Goal: Entertainment & Leisure: Consume media (video, audio)

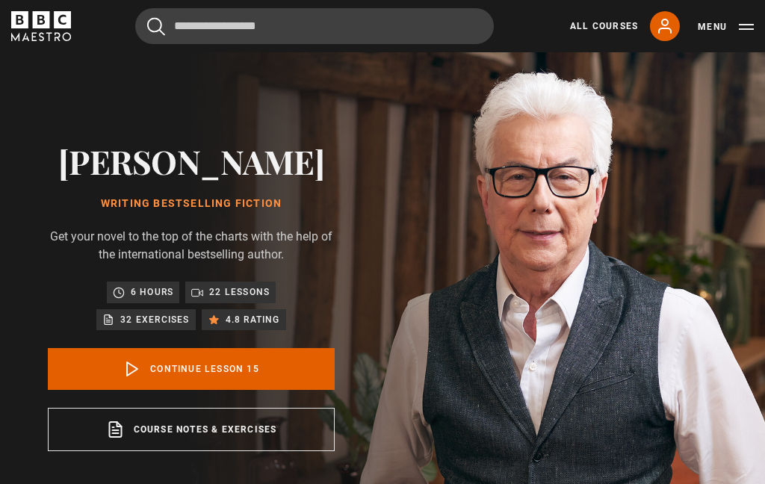
scroll to position [629, 0]
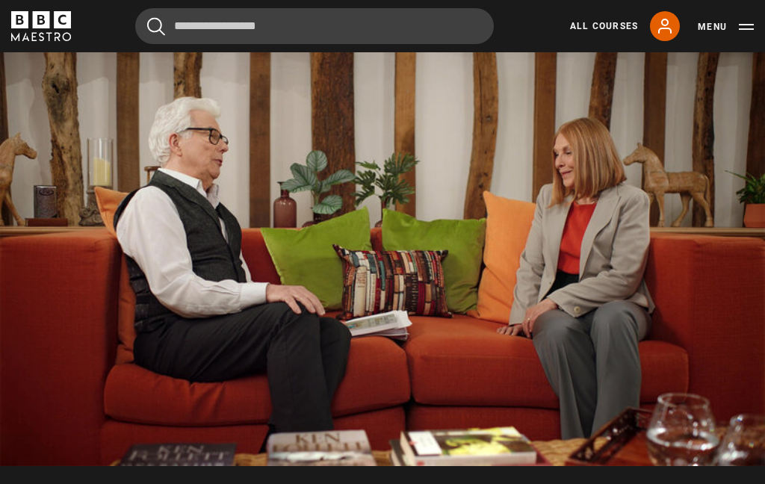
click at [528, 179] on video-js "Video Player is loading. Play Lesson Fact-checking 10s Skip Back 10 seconds Pau…" at bounding box center [382, 251] width 765 height 430
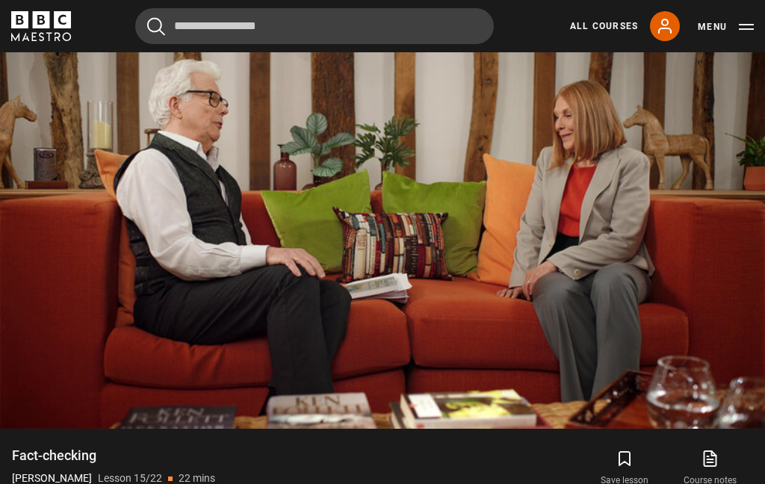
scroll to position [665, 0]
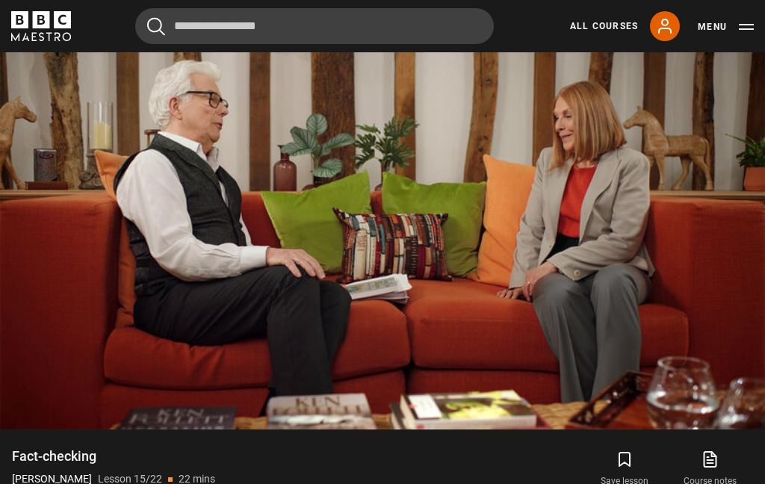
click at [664, 35] on link "My Account" at bounding box center [665, 26] width 30 height 30
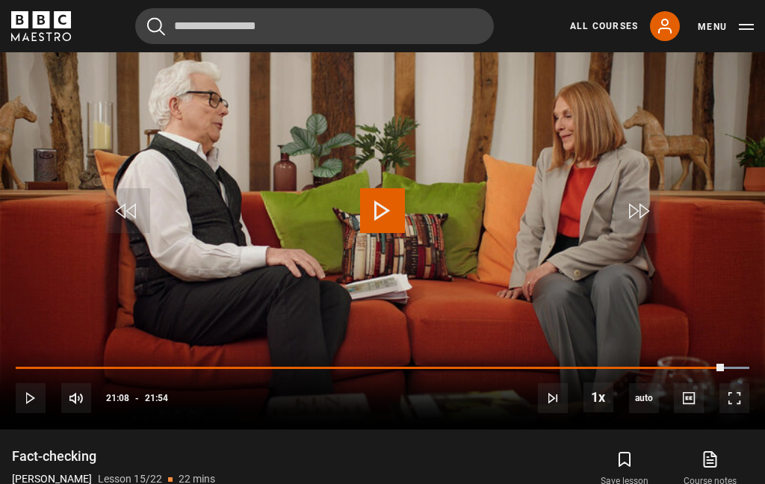
scroll to position [0, 0]
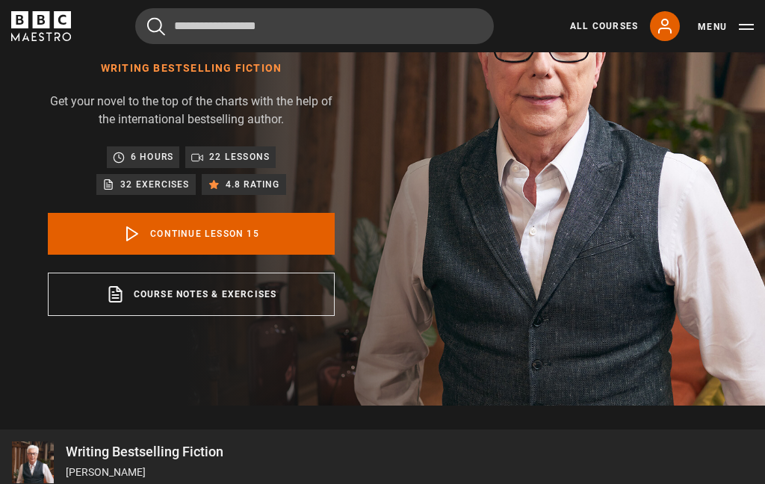
click at [258, 244] on link "Continue lesson 15" at bounding box center [191, 235] width 287 height 42
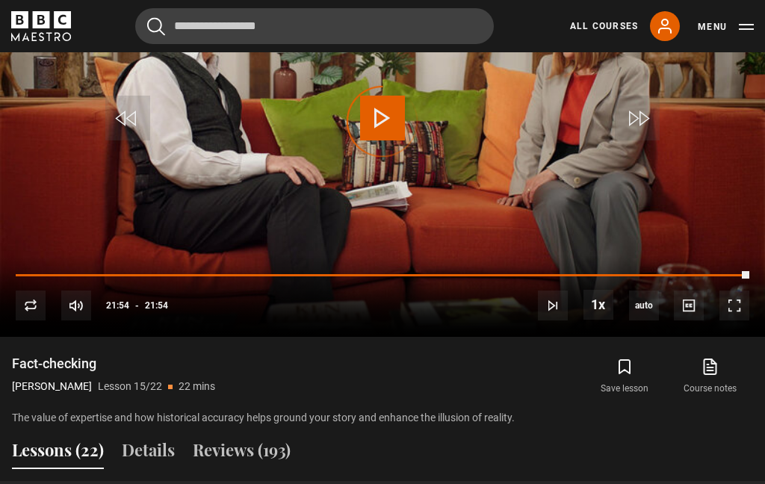
scroll to position [757, 0]
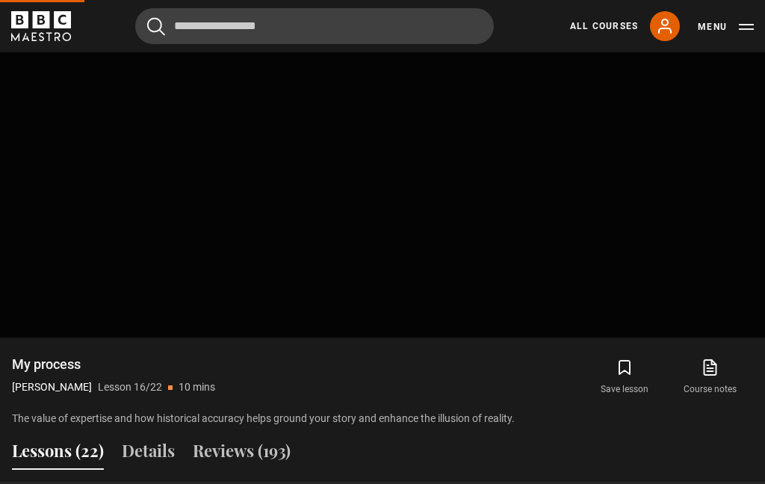
click at [581, 228] on video-js "Video Player is loading. Play Lesson Fact-checking 10s Skip Back 10 seconds Pla…" at bounding box center [382, 122] width 765 height 430
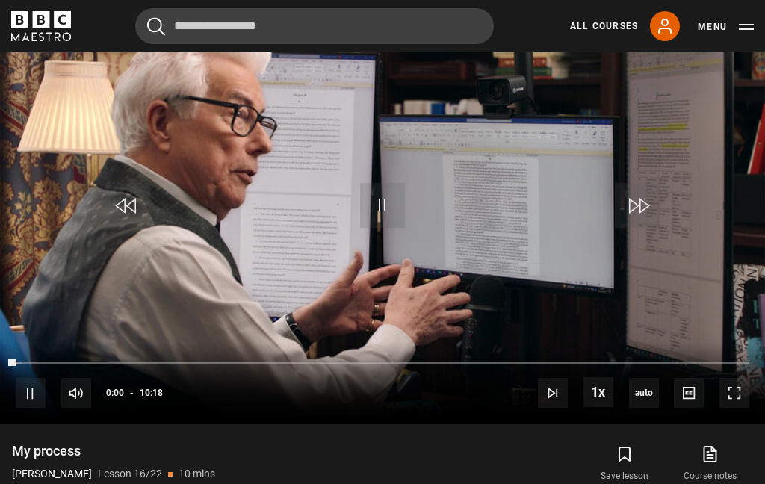
scroll to position [669, 0]
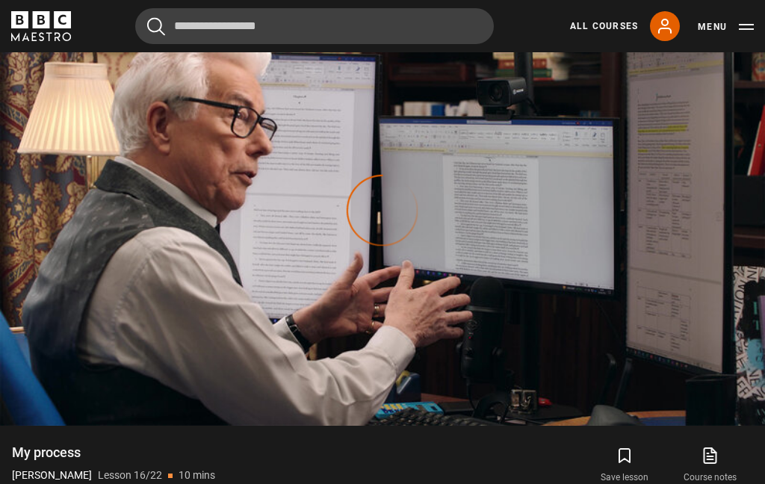
click at [388, 223] on div "Video Player is loading." at bounding box center [382, 210] width 75 height 75
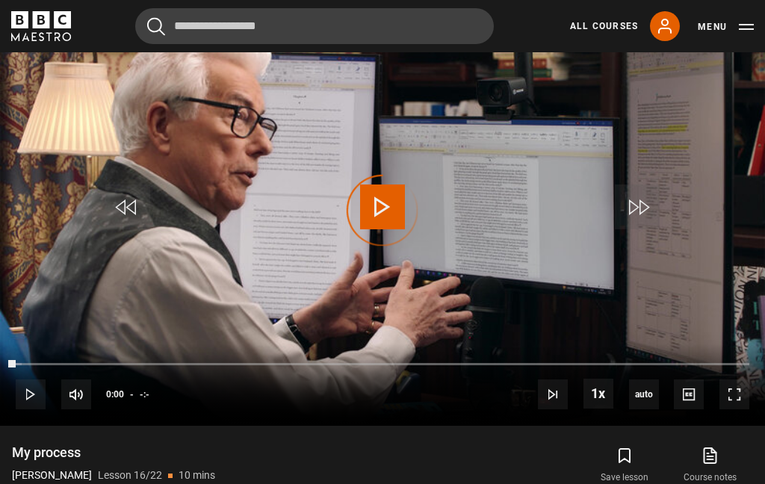
click at [393, 212] on div "Video Player is loading." at bounding box center [382, 210] width 75 height 75
click at [386, 212] on div "Video Player is loading." at bounding box center [382, 210] width 75 height 75
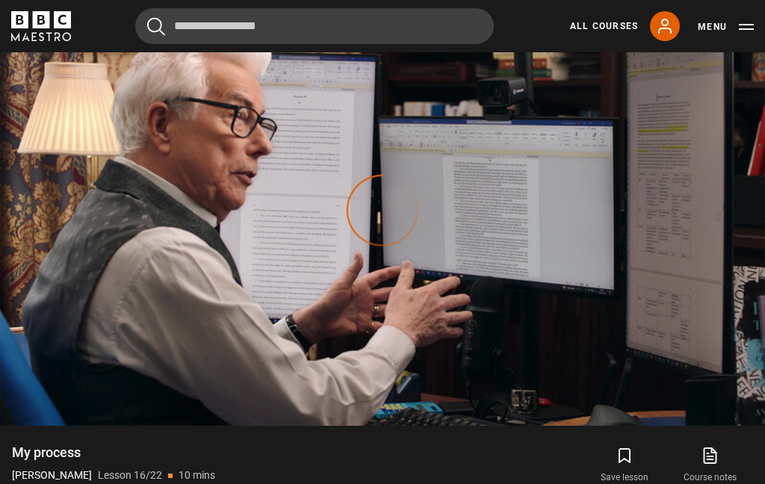
click at [383, 219] on div "Video Player is loading." at bounding box center [382, 210] width 75 height 75
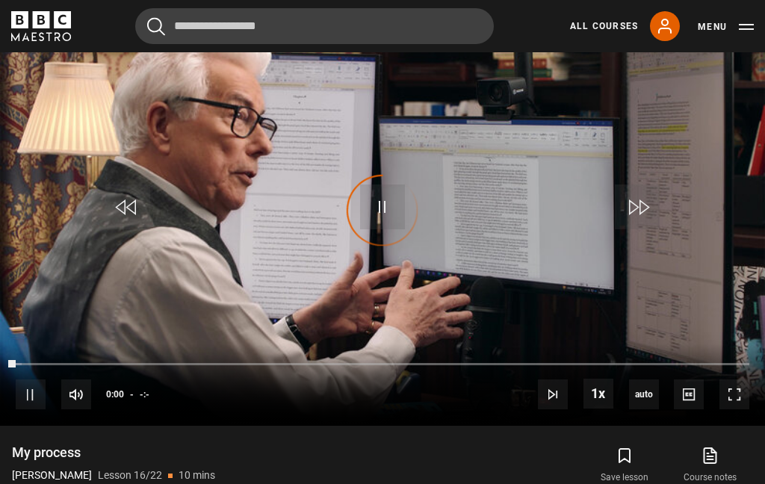
click at [383, 217] on div "Video Player is loading." at bounding box center [382, 210] width 75 height 75
click at [380, 213] on div "Video Player is loading." at bounding box center [382, 210] width 75 height 75
click at [395, 220] on div "Video Player is loading." at bounding box center [382, 210] width 75 height 75
click at [384, 202] on div "Video Player is loading." at bounding box center [382, 210] width 75 height 75
click at [383, 221] on div "Video Player is loading." at bounding box center [382, 210] width 75 height 75
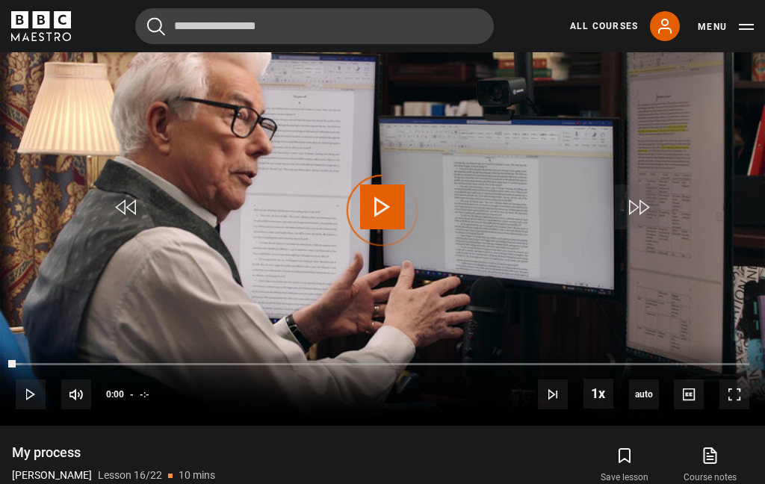
click at [386, 217] on div "Video Player is loading." at bounding box center [382, 210] width 75 height 75
click at [380, 219] on div "Video Player is loading." at bounding box center [382, 210] width 75 height 75
click at [386, 214] on div "Video Player is loading." at bounding box center [382, 210] width 75 height 75
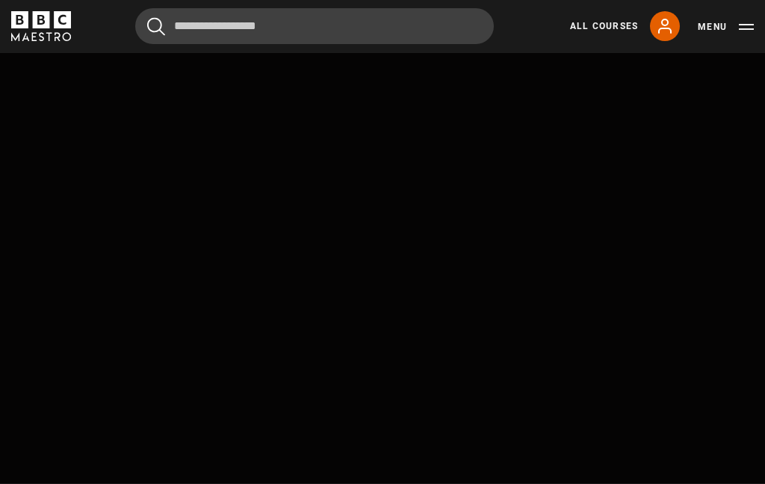
scroll to position [757, 0]
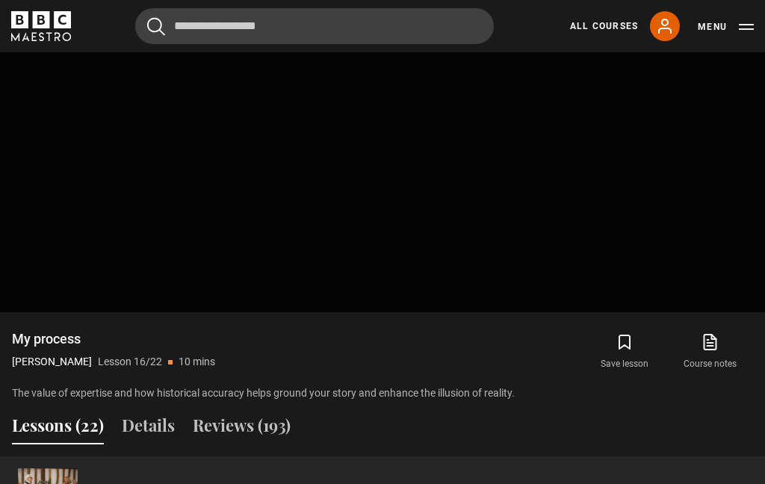
click at [306, 190] on video-js "Video Player is loading. Play Lesson Fact-checking 10s Skip Back 10 seconds Pla…" at bounding box center [382, 97] width 765 height 430
click at [313, 192] on video-js "Video Player is loading. Play Lesson Fact-checking 10s Skip Back 10 seconds Pla…" at bounding box center [382, 97] width 765 height 430
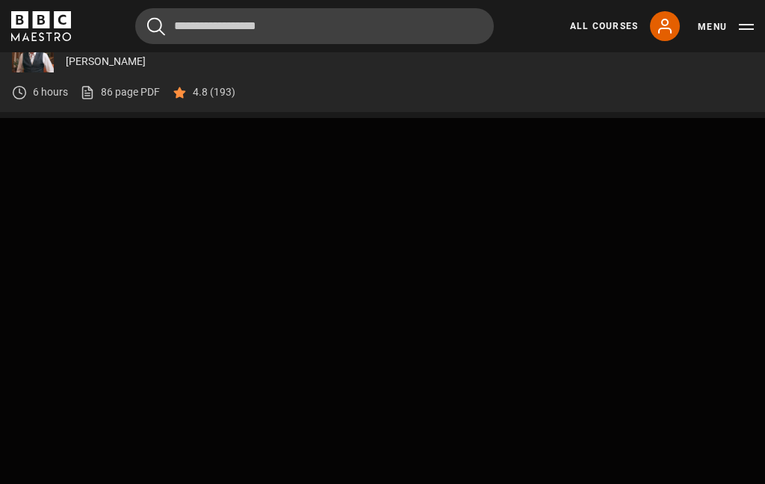
scroll to position [546, 0]
click at [607, 30] on link "All Courses" at bounding box center [604, 25] width 68 height 13
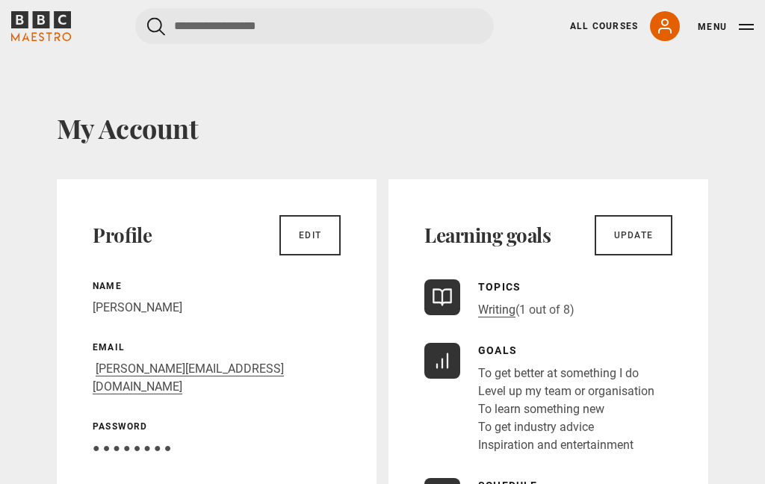
click at [742, 32] on button "Menu" at bounding box center [726, 26] width 56 height 15
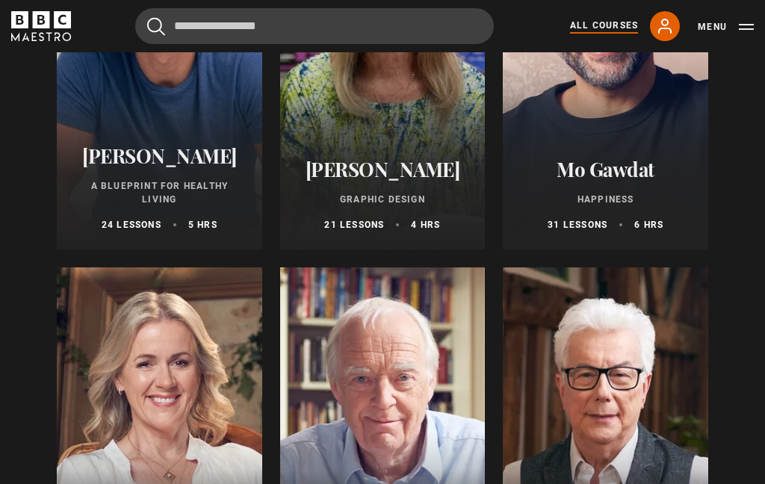
scroll to position [2626, 0]
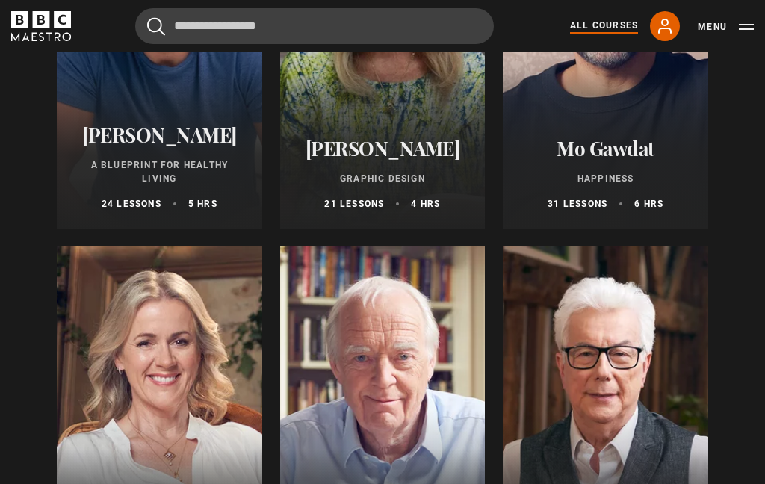
click at [611, 378] on div at bounding box center [606, 426] width 206 height 359
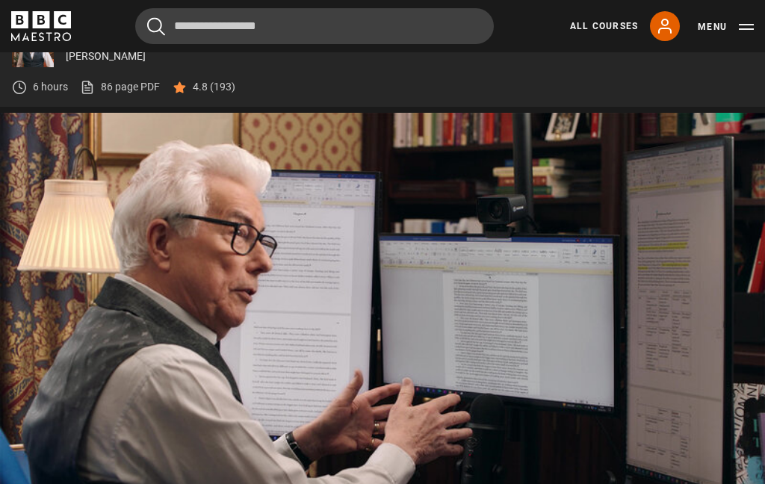
scroll to position [621, 0]
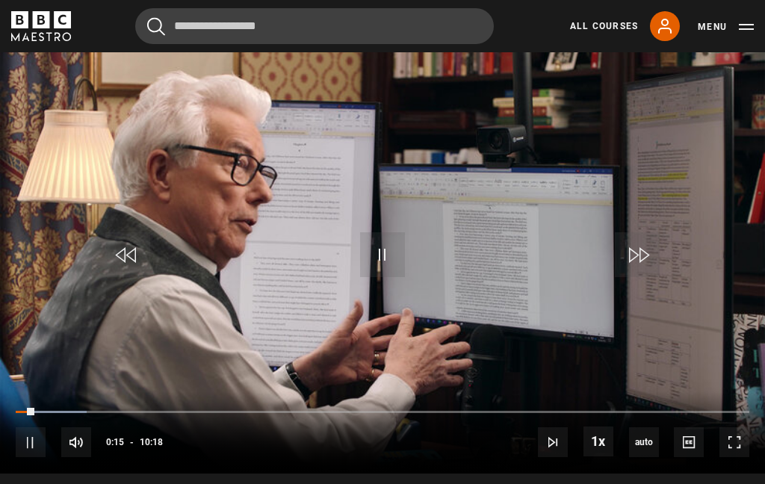
click at [256, 235] on video-js "Video Player is loading. Play Lesson My process 10s Skip Back 10 seconds Pause …" at bounding box center [382, 258] width 765 height 430
click at [232, 264] on video-js "Video Player is loading. Play Lesson My process 10s Skip Back 10 seconds Pause …" at bounding box center [382, 258] width 765 height 430
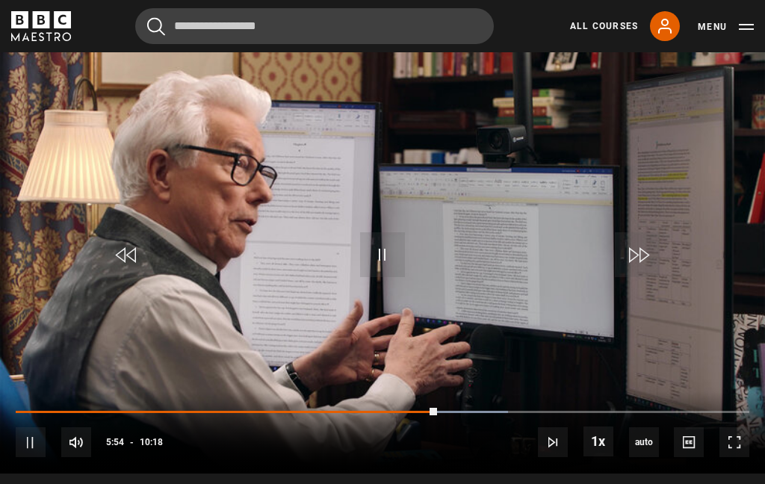
click at [181, 238] on video-js "Video Player is loading. Play Lesson My process 10s Skip Back 10 seconds Pause …" at bounding box center [382, 258] width 765 height 430
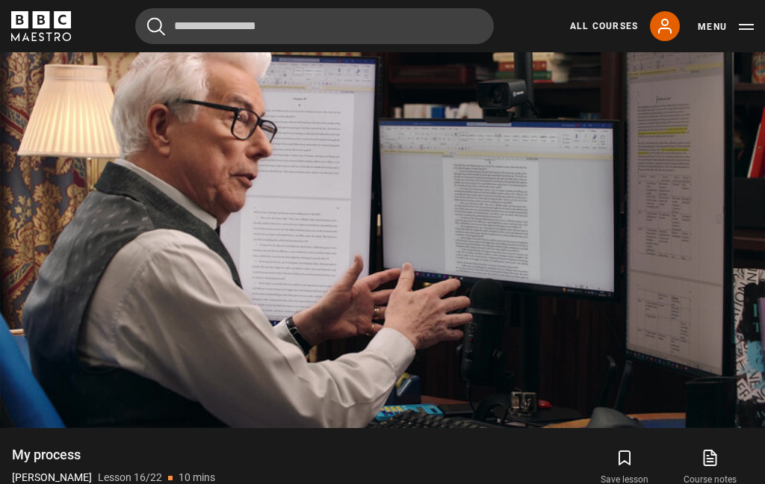
scroll to position [671, 0]
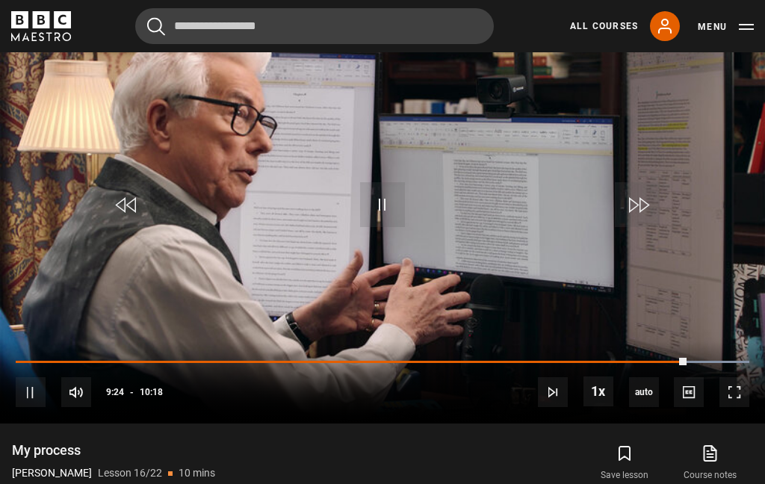
click at [496, 201] on video-js "Video Player is loading. Play Lesson My process 10s Skip Back 10 seconds Pause …" at bounding box center [382, 208] width 765 height 430
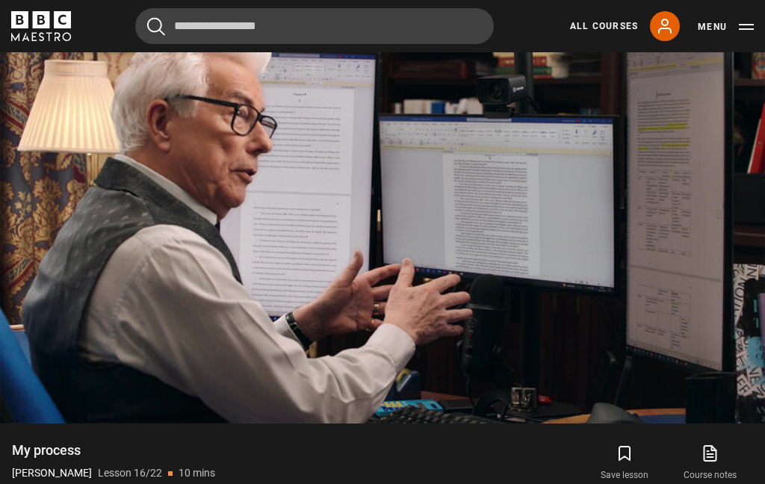
scroll to position [646, 0]
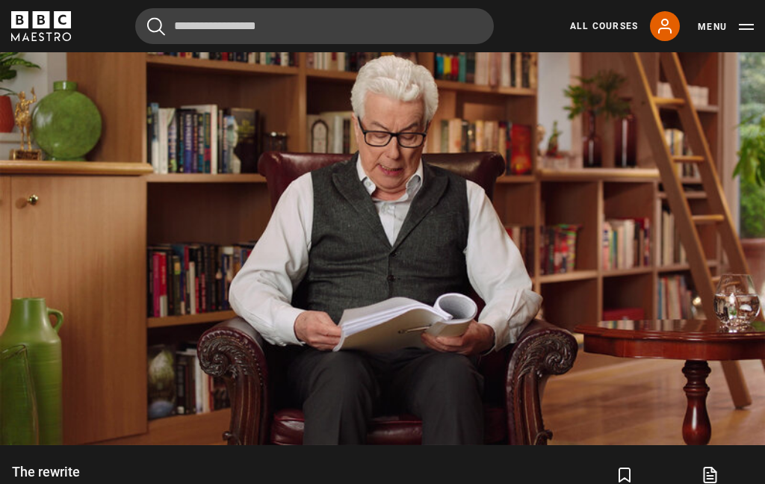
scroll to position [649, 0]
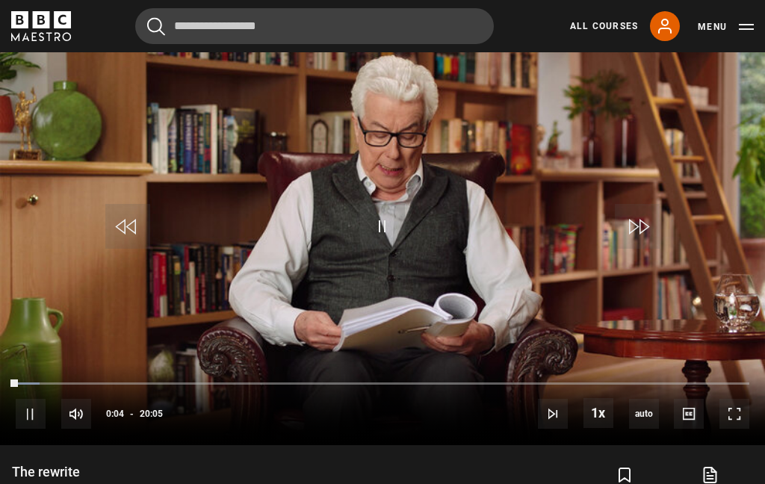
click at [58, 190] on video-js "Video Player is loading. Play Lesson The rewrite 10s Skip Back 10 seconds Pause…" at bounding box center [382, 230] width 765 height 430
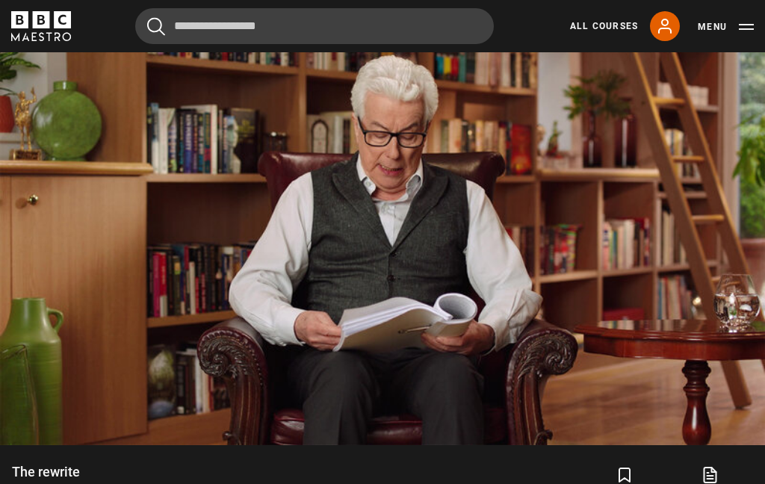
click at [367, 288] on video-js "Video Player is loading. Play Lesson The rewrite 10s Skip Back 10 seconds Pause…" at bounding box center [382, 230] width 765 height 430
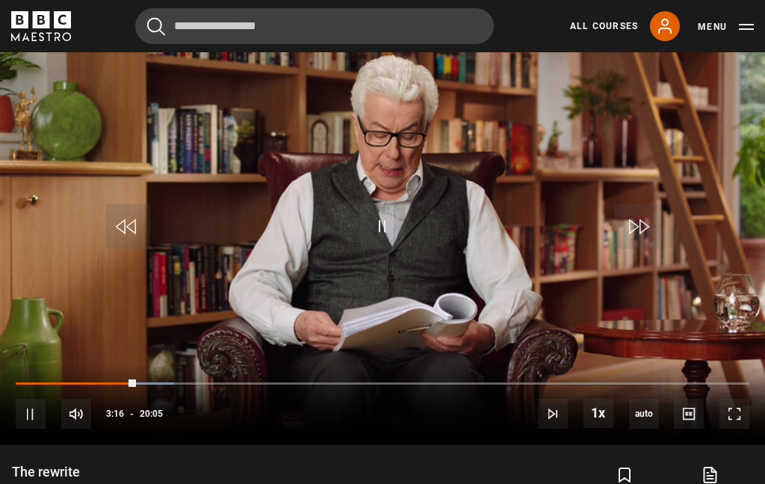
click at [407, 202] on video-js "Video Player is loading. Play Lesson The rewrite 10s Skip Back 10 seconds Pause…" at bounding box center [382, 230] width 765 height 430
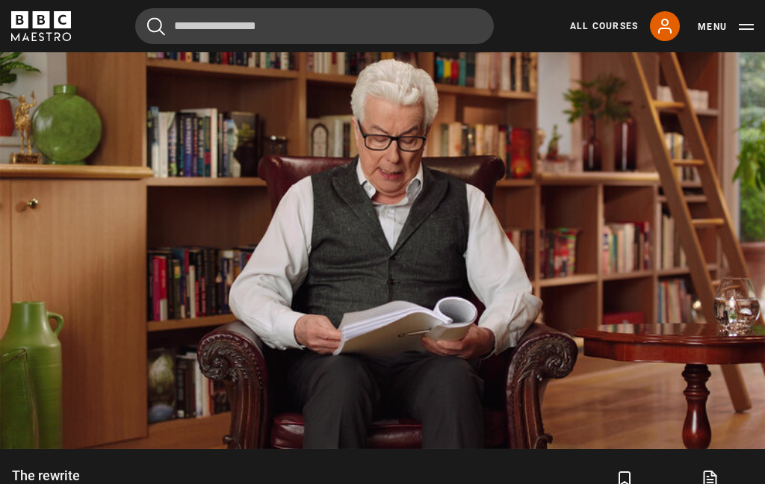
scroll to position [642, 0]
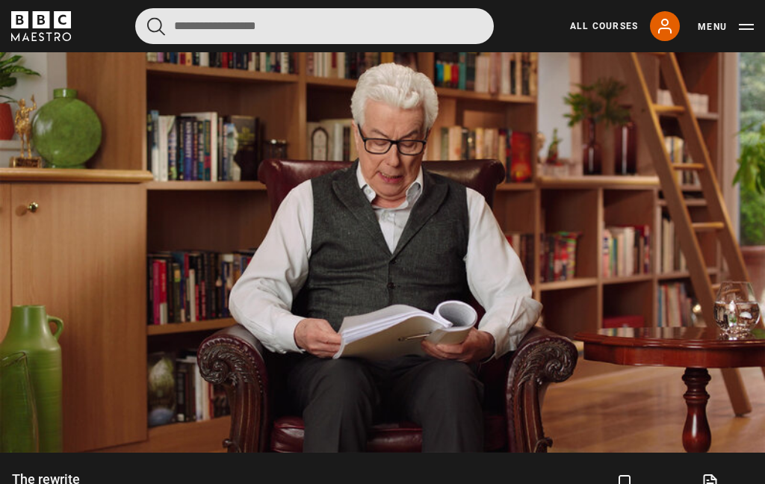
click at [443, 8] on input "Search" at bounding box center [314, 26] width 359 height 36
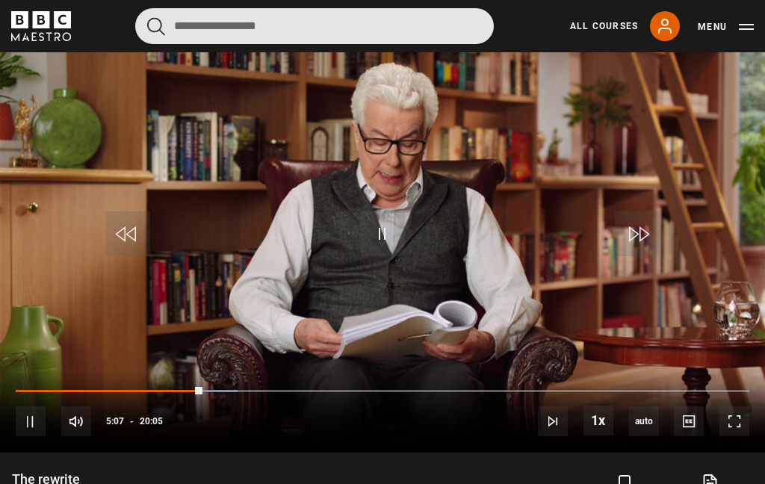
scroll to position [618, 0]
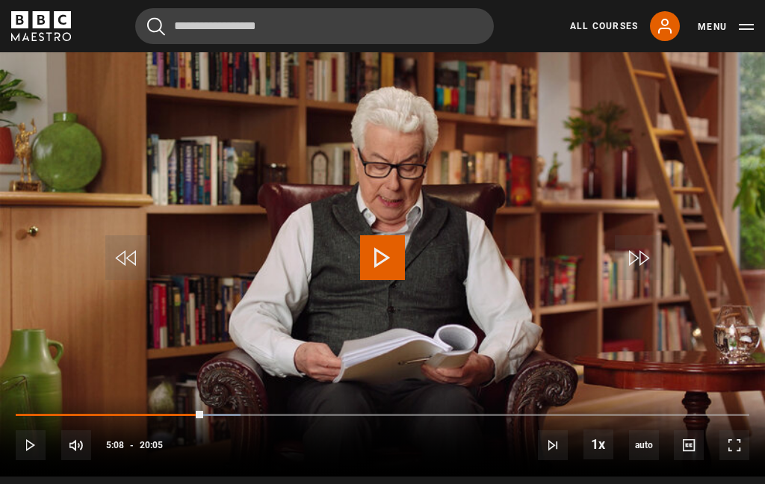
click at [450, 90] on video-js "Video Player is loading. Play Lesson The rewrite 10s Skip Back 10 seconds Play …" at bounding box center [382, 261] width 765 height 430
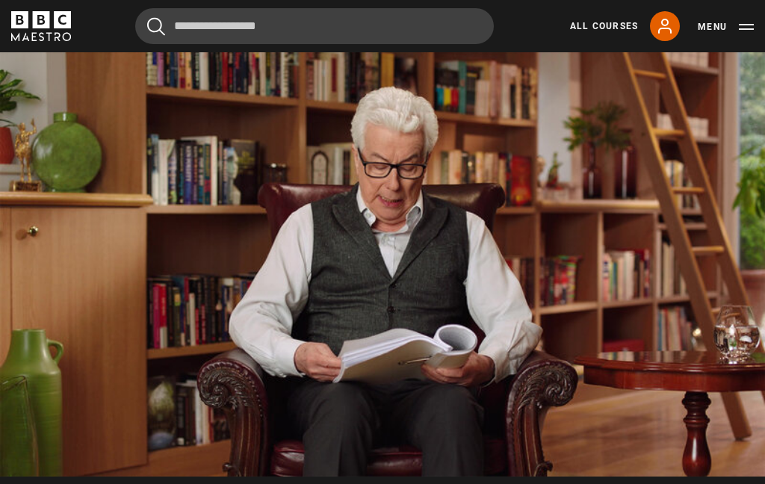
scroll to position [629, 0]
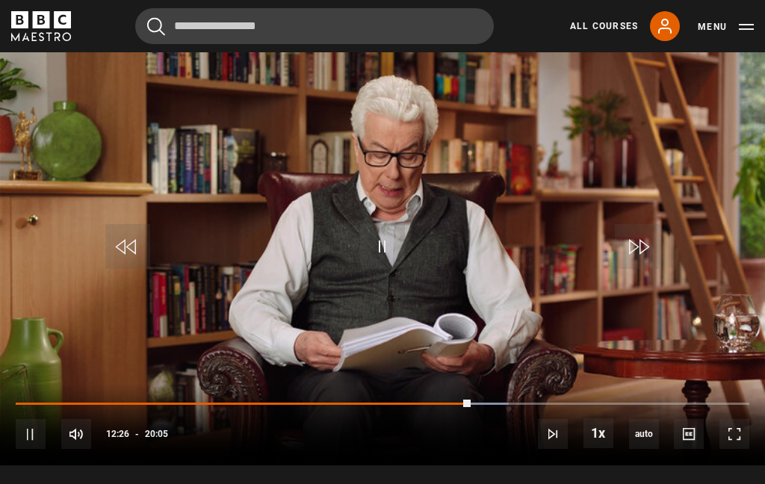
click at [133, 131] on video-js "Video Player is loading. Play Lesson The rewrite 10s Skip Back 10 seconds Pause…" at bounding box center [382, 250] width 765 height 430
click at [187, 123] on video-js "Video Player is loading. Play Lesson The rewrite 10s Skip Back 10 seconds Pause…" at bounding box center [382, 250] width 765 height 430
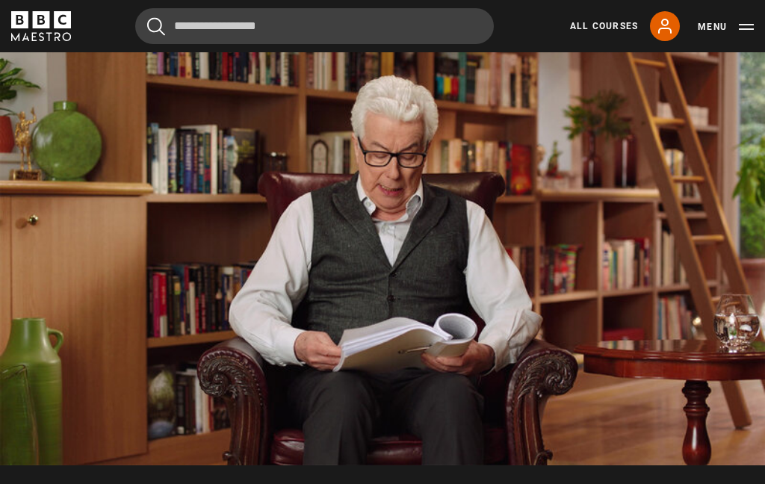
click at [276, 212] on video-js "Video Player is loading. Play Lesson The rewrite 10s Skip Back 10 seconds Pause…" at bounding box center [382, 250] width 765 height 430
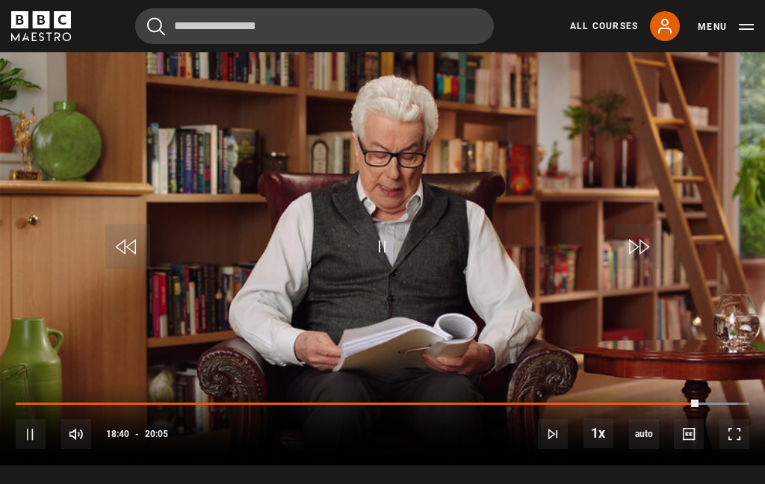
click at [121, 266] on span "Video Player" at bounding box center [127, 246] width 45 height 45
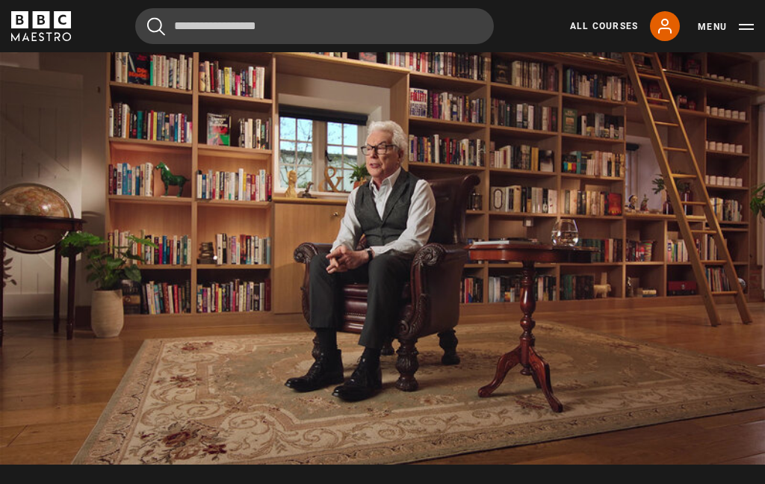
scroll to position [628, 0]
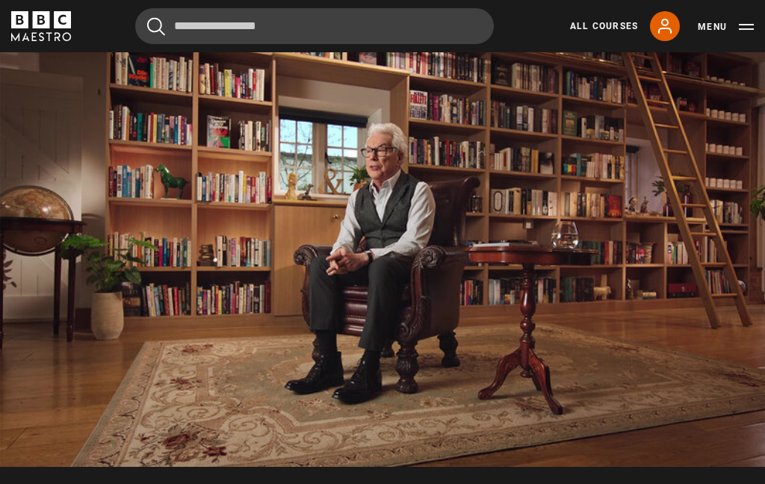
click at [368, 282] on button "Pause" at bounding box center [383, 247] width 52 height 67
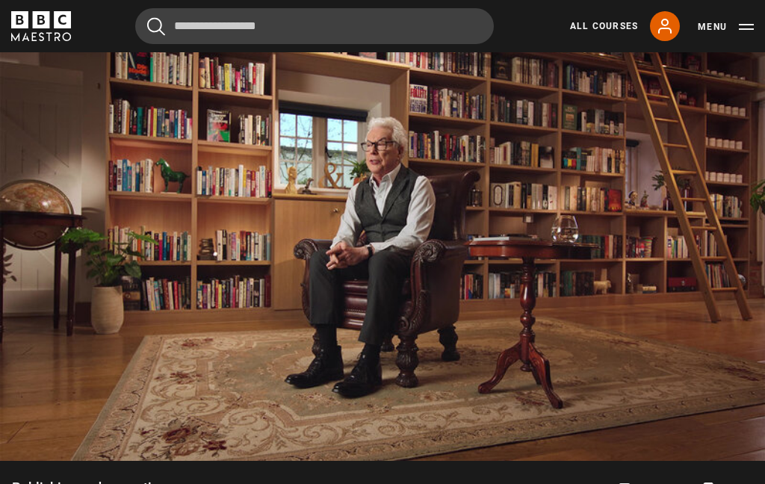
scroll to position [635, 0]
click at [374, 313] on video-js "Video Player is loading. Play Lesson Publishing and promotion 10s Skip Back 10 …" at bounding box center [382, 245] width 765 height 430
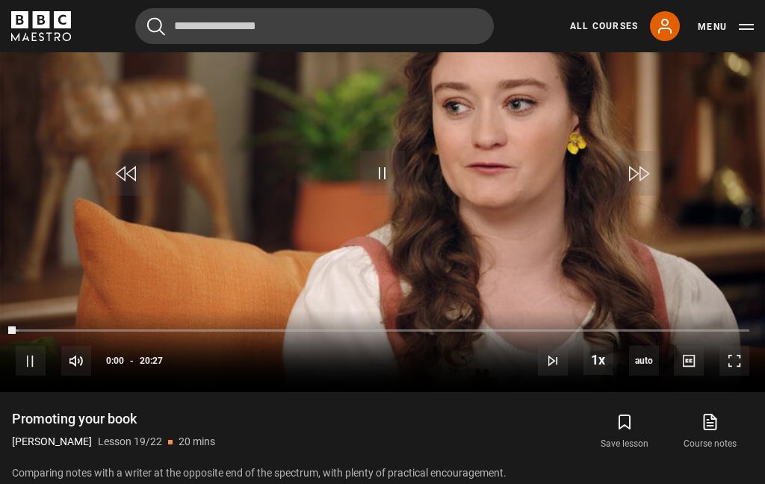
scroll to position [703, 0]
click at [417, 199] on video-js "Video Player is loading. Play Lesson Promoting your book 10s Skip Back 10 secon…" at bounding box center [382, 177] width 765 height 430
